Goal: Navigation & Orientation: Find specific page/section

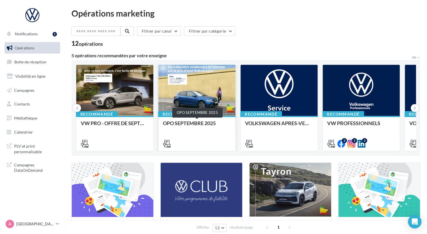
click at [195, 122] on div "OPO SEPTEMBRE 2025" at bounding box center [197, 126] width 68 height 11
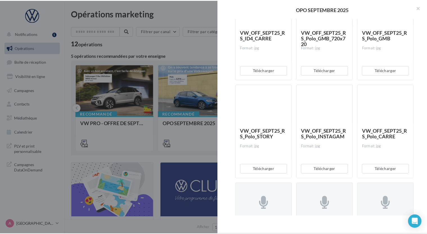
scroll to position [919, 0]
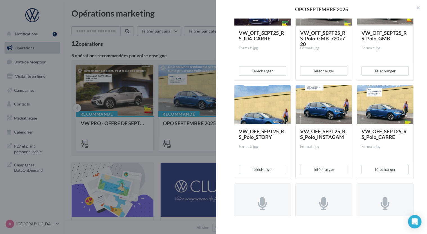
click at [190, 57] on div at bounding box center [213, 117] width 427 height 234
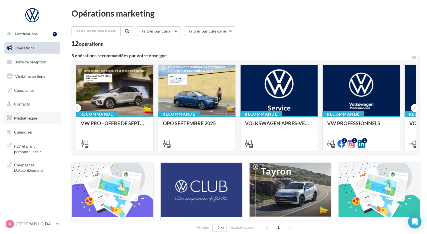
click at [28, 119] on span "Médiathèque" at bounding box center [25, 118] width 23 height 5
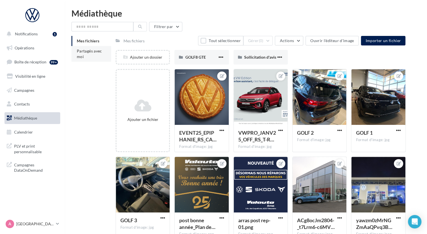
click at [84, 56] on li "Partagés avec moi" at bounding box center [91, 54] width 40 height 16
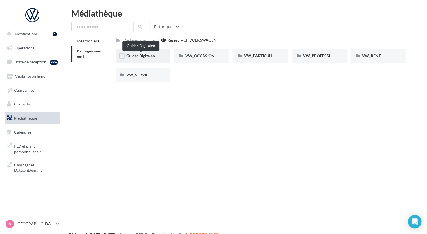
click at [146, 58] on span "Guides Digitaleo" at bounding box center [140, 55] width 29 height 5
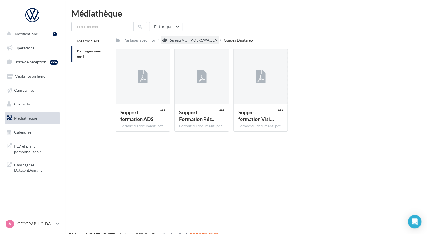
click at [202, 38] on div "Réseau VGF VOLKSWAGEN" at bounding box center [192, 40] width 49 height 6
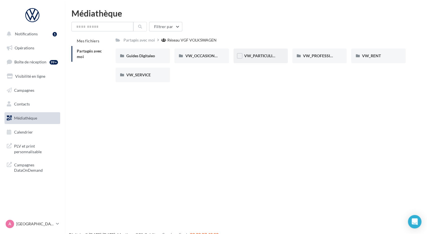
click at [257, 58] on span "VW_PARTICULIERS" at bounding box center [261, 55] width 35 height 5
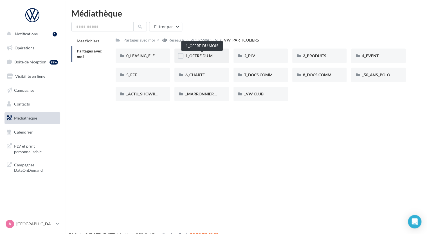
click at [202, 56] on span "1_OFFRE DU MOIS" at bounding box center [202, 55] width 34 height 5
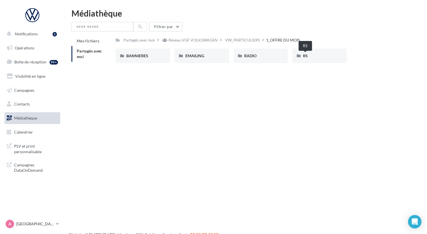
click at [304, 56] on span "RS" at bounding box center [305, 55] width 5 height 5
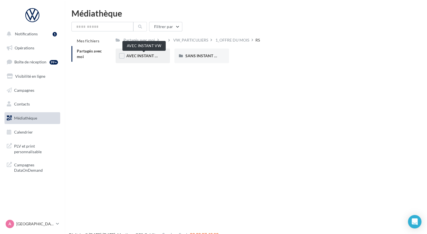
click at [136, 57] on span "AVEC INSTANT VW" at bounding box center [143, 55] width 35 height 5
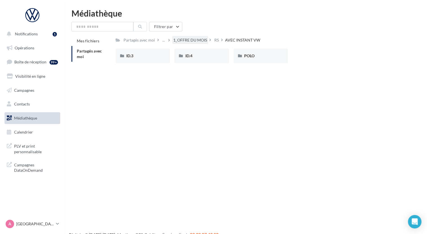
click at [206, 38] on div "1_OFFRE DU MOIS" at bounding box center [190, 40] width 34 height 6
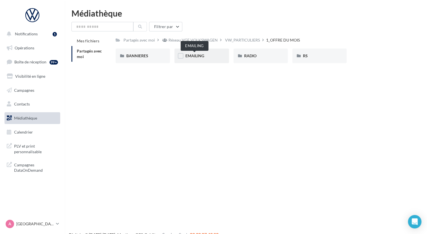
click at [196, 56] on span "EMAILING" at bounding box center [194, 55] width 19 height 5
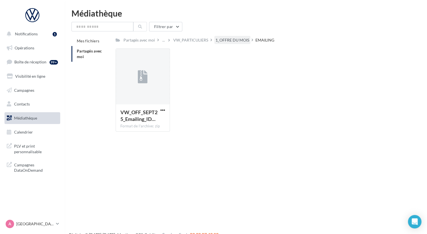
click at [237, 39] on div "1_OFFRE DU MOIS" at bounding box center [232, 40] width 34 height 6
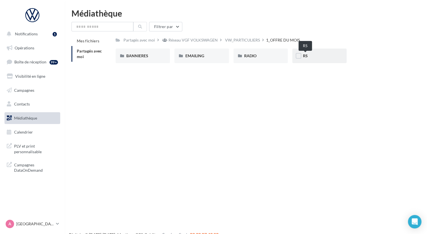
click at [305, 55] on span "RS" at bounding box center [305, 55] width 5 height 5
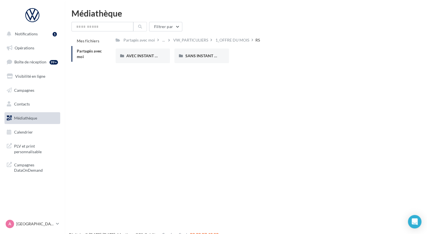
drag, startPoint x: 199, startPoint y: 57, endPoint x: 199, endPoint y: 64, distance: 6.5
click at [199, 58] on span "SANS INSTANT VW" at bounding box center [203, 55] width 36 height 5
click at [132, 54] on span "ID.3" at bounding box center [129, 55] width 7 height 5
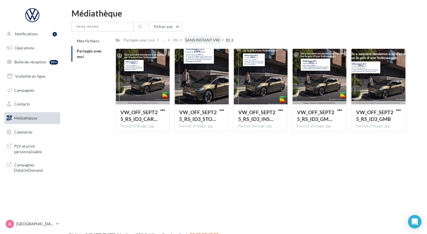
click at [207, 41] on div "SANS INSTANT VW" at bounding box center [202, 40] width 35 height 6
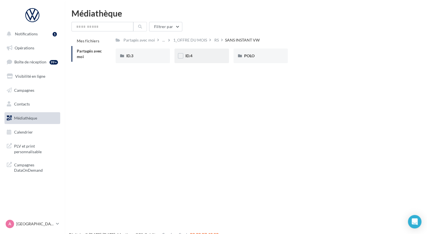
click at [187, 55] on span "ID.4" at bounding box center [188, 55] width 7 height 5
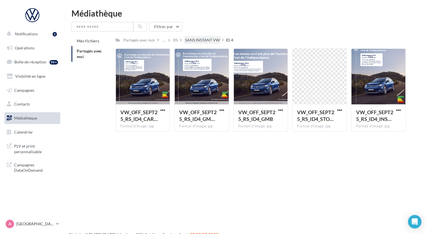
click at [209, 42] on div "SANS INSTANT VW" at bounding box center [202, 40] width 35 height 6
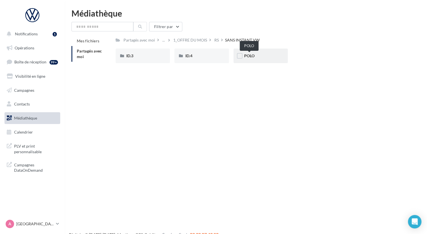
click at [252, 58] on span "POLO" at bounding box center [249, 55] width 10 height 5
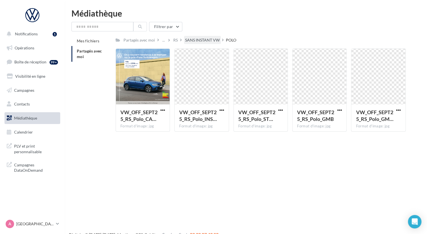
click at [197, 40] on div "SANS INSTANT VW" at bounding box center [202, 40] width 35 height 6
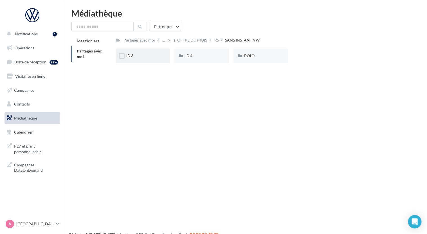
click at [138, 57] on div "ID.3" at bounding box center [142, 56] width 33 height 6
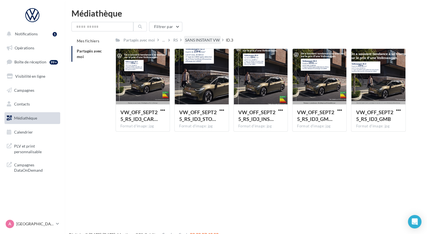
click at [206, 41] on div "SANS INSTANT VW" at bounding box center [202, 40] width 35 height 6
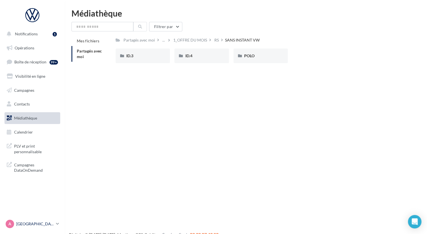
click at [46, 222] on p "[GEOGRAPHIC_DATA]" at bounding box center [34, 225] width 37 height 6
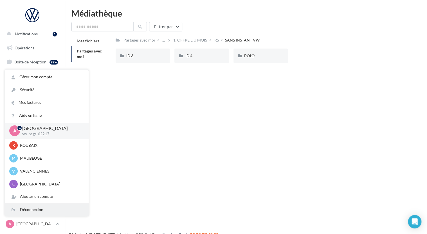
click at [47, 213] on div "Déconnexion" at bounding box center [47, 210] width 84 height 13
